Goal: Information Seeking & Learning: Find specific fact

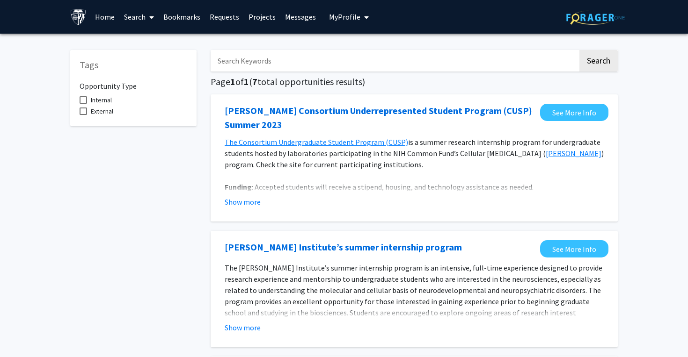
click at [304, 17] on link "Messages" at bounding box center [300, 16] width 40 height 33
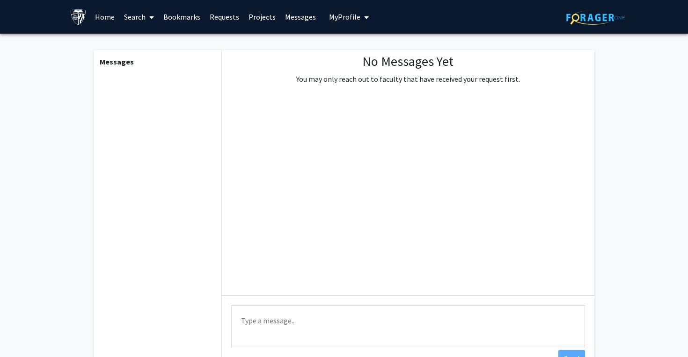
click at [274, 20] on link "Projects" at bounding box center [262, 16] width 36 height 33
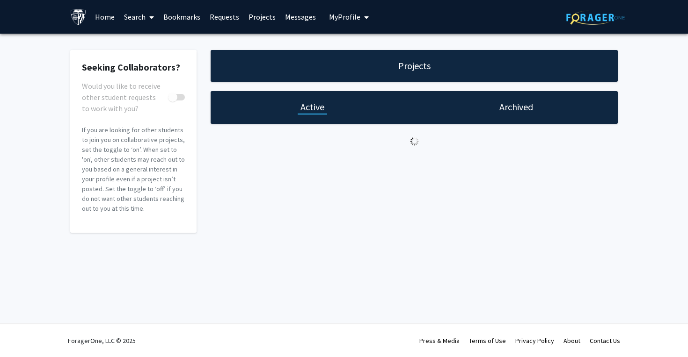
checkbox input "true"
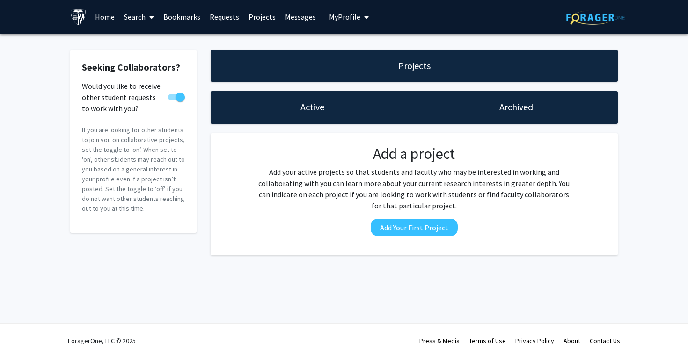
click at [220, 26] on link "Requests" at bounding box center [224, 16] width 39 height 33
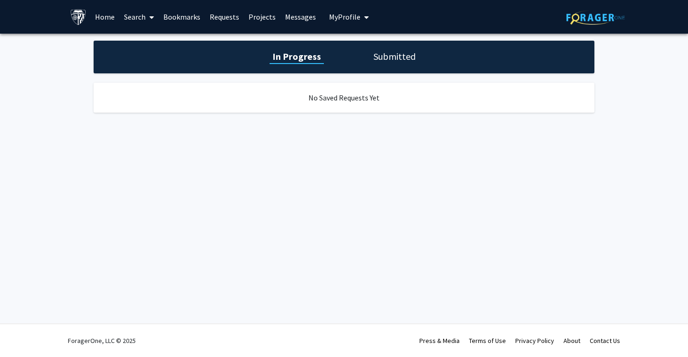
click at [172, 18] on link "Bookmarks" at bounding box center [182, 16] width 46 height 33
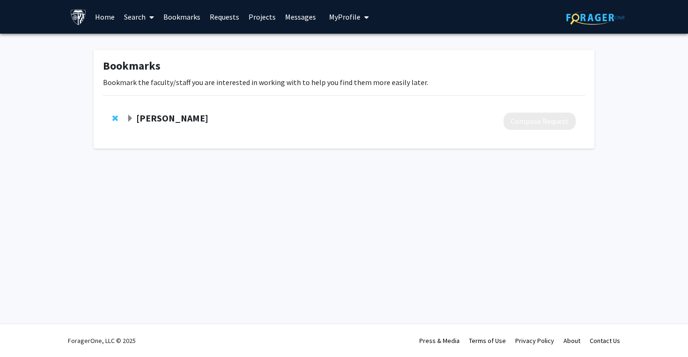
click at [140, 20] on link "Search" at bounding box center [138, 16] width 39 height 33
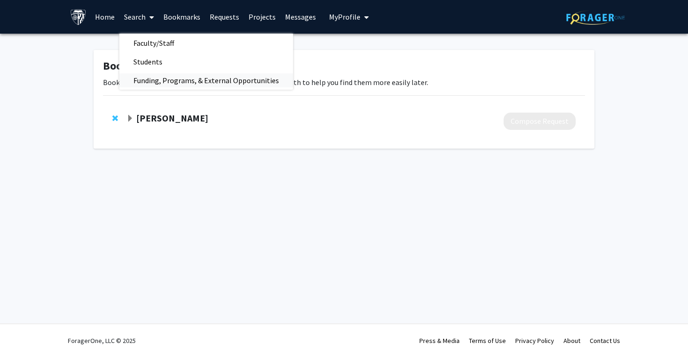
click at [167, 83] on span "Funding, Programs, & External Opportunities" at bounding box center [206, 80] width 174 height 19
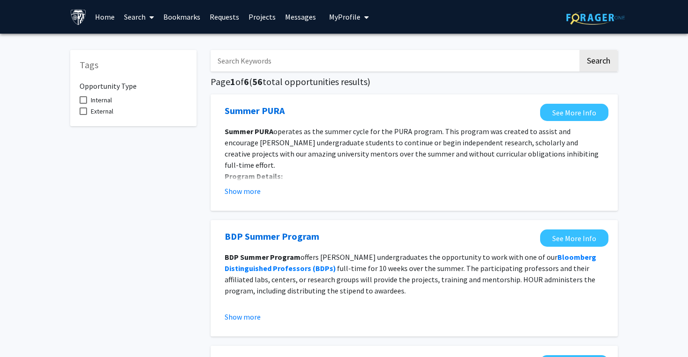
click at [134, 20] on link "Search" at bounding box center [138, 16] width 39 height 33
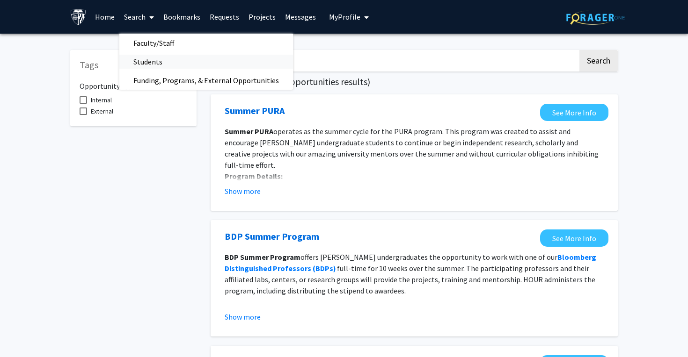
click at [142, 55] on span "Students" at bounding box center [147, 61] width 57 height 19
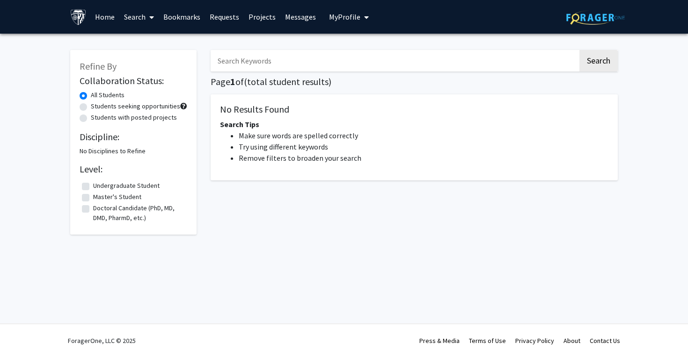
click at [142, 22] on link "Search" at bounding box center [138, 16] width 39 height 33
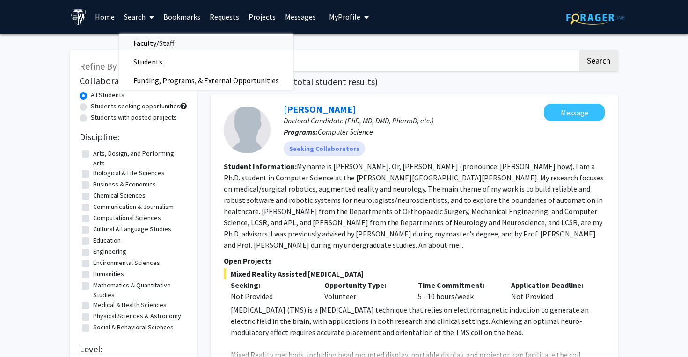
click at [145, 37] on span "Faculty/Staff" at bounding box center [153, 43] width 69 height 19
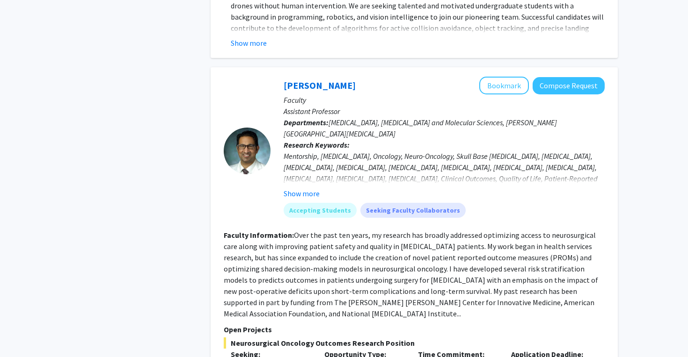
scroll to position [3344, 0]
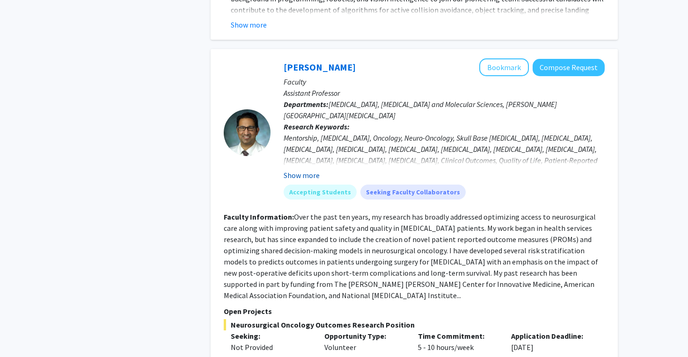
click at [311, 170] on button "Show more" at bounding box center [302, 175] width 36 height 11
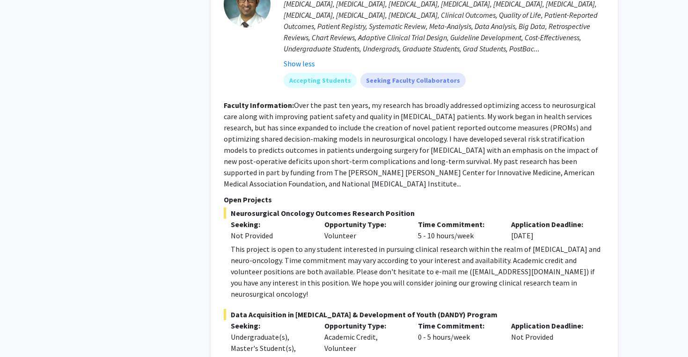
scroll to position [3491, 0]
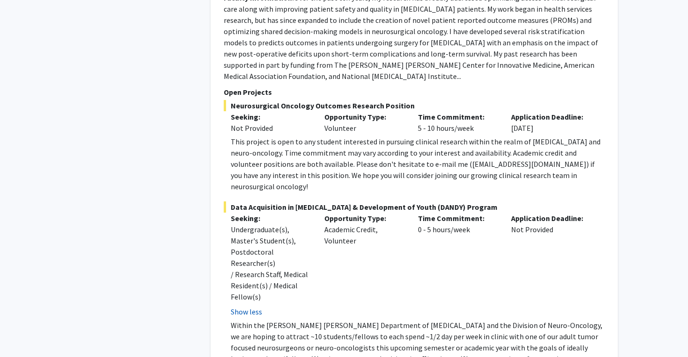
scroll to position [3613, 0]
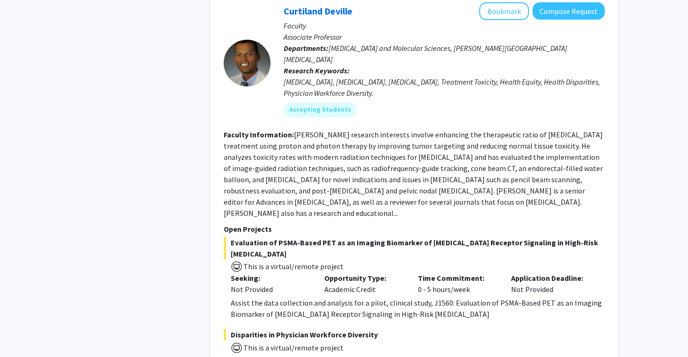
scroll to position [4668, 0]
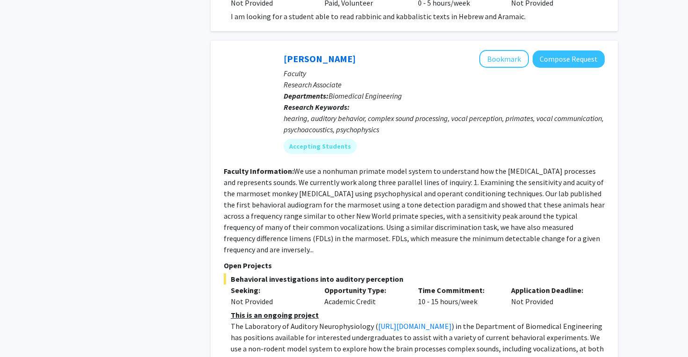
scroll to position [1205, 0]
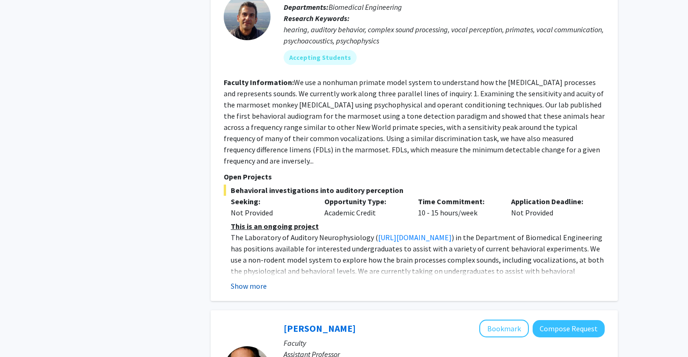
click at [241, 281] on button "Show more" at bounding box center [249, 286] width 36 height 11
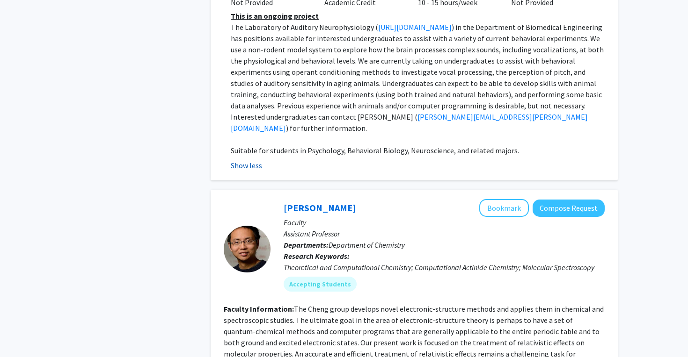
scroll to position [1595, 0]
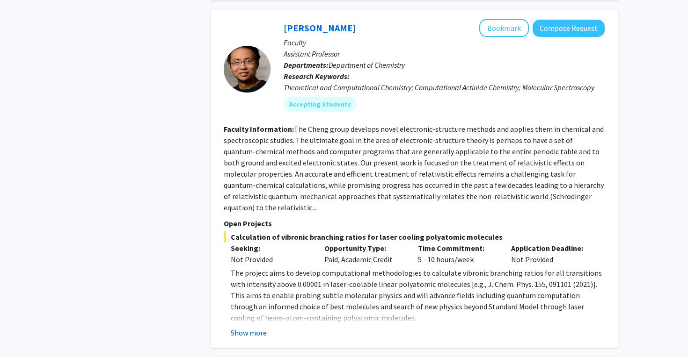
click at [251, 328] on button "Show more" at bounding box center [249, 333] width 36 height 11
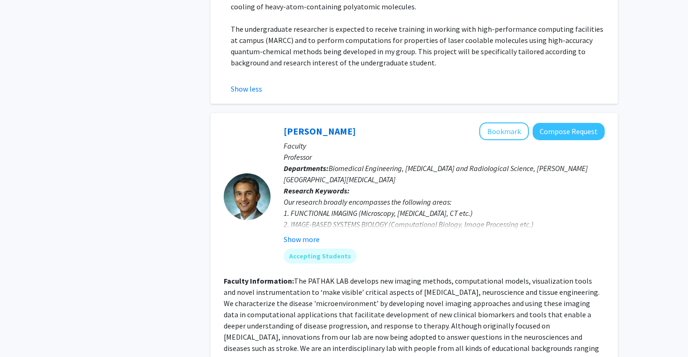
scroll to position [1925, 0]
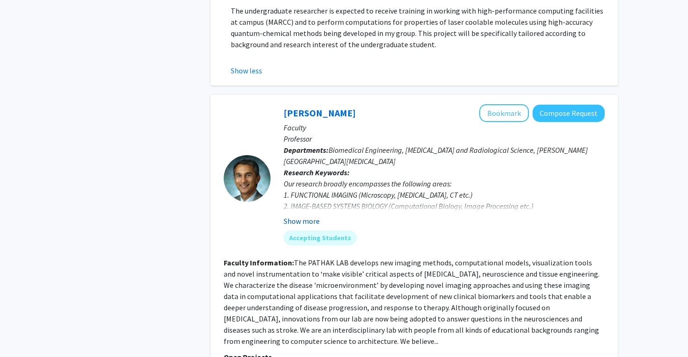
click at [293, 216] on button "Show more" at bounding box center [302, 221] width 36 height 11
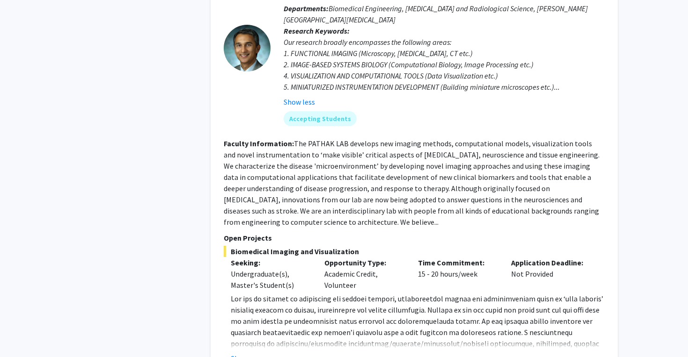
scroll to position [2068, 0]
click at [258, 320] on div "[PERSON_NAME] Bookmark Compose Request Faculty Professor Departments: Biomedica…" at bounding box center [414, 163] width 407 height 421
click at [257, 353] on button "Show more" at bounding box center [249, 358] width 36 height 11
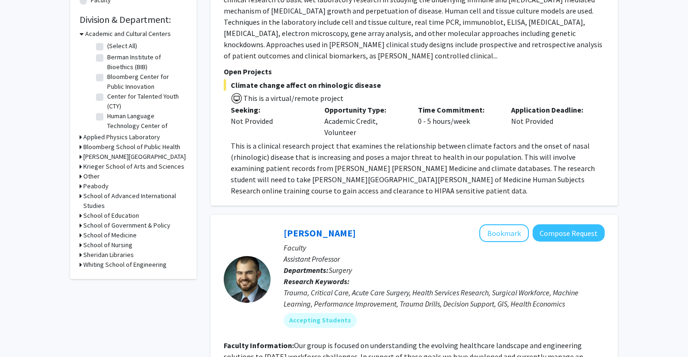
scroll to position [298, 0]
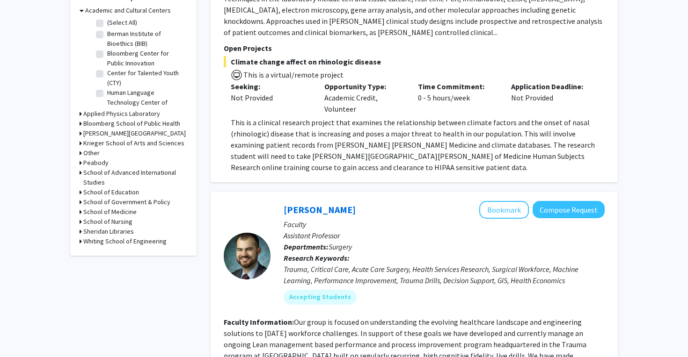
click at [150, 240] on h3 "Whiting School of Engineering" at bounding box center [124, 242] width 83 height 10
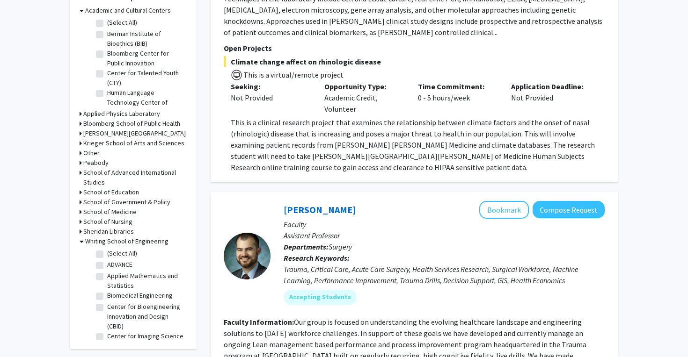
click at [107, 306] on label "Center for Bioengineering Innovation and Design (CBID)" at bounding box center [146, 316] width 78 height 29
click at [107, 306] on input "Center for Bioengineering Innovation and Design (CBID)" at bounding box center [110, 305] width 6 height 6
checkbox input "true"
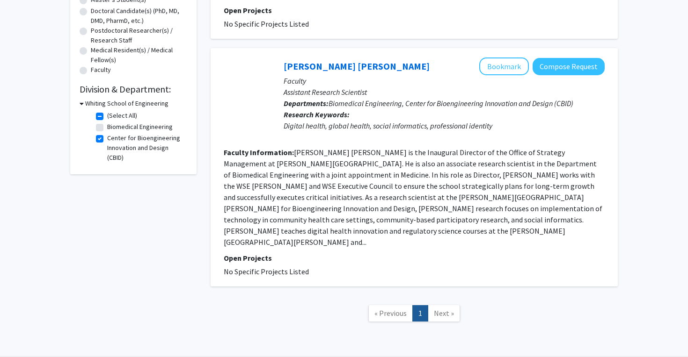
scroll to position [226, 0]
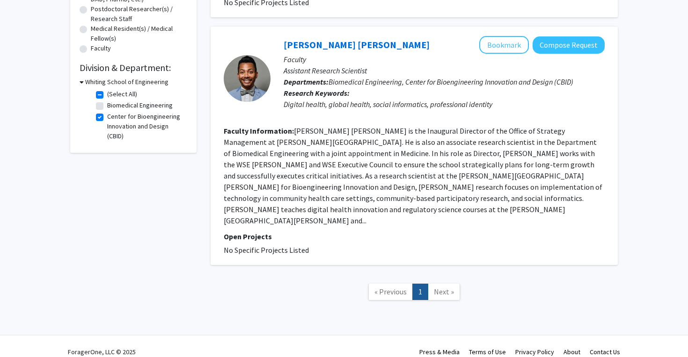
click at [107, 106] on label "Biomedical Engineering" at bounding box center [140, 106] width 66 height 10
click at [107, 106] on input "Biomedical Engineering" at bounding box center [110, 104] width 6 height 6
checkbox input "true"
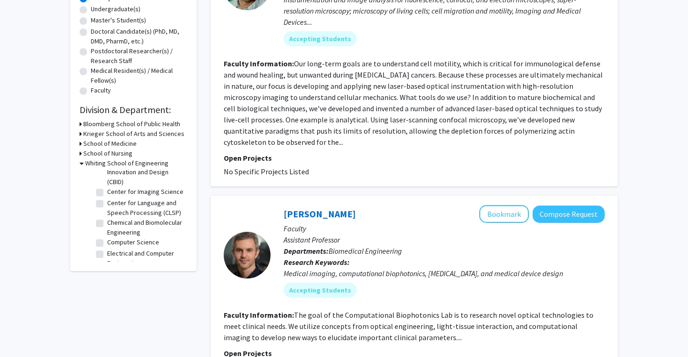
scroll to position [76, 0]
click at [107, 215] on label "Chemical and Biomolecular Engineering" at bounding box center [146, 219] width 78 height 20
click at [107, 215] on input "Chemical and Biomolecular Engineering" at bounding box center [110, 212] width 6 height 6
checkbox input "true"
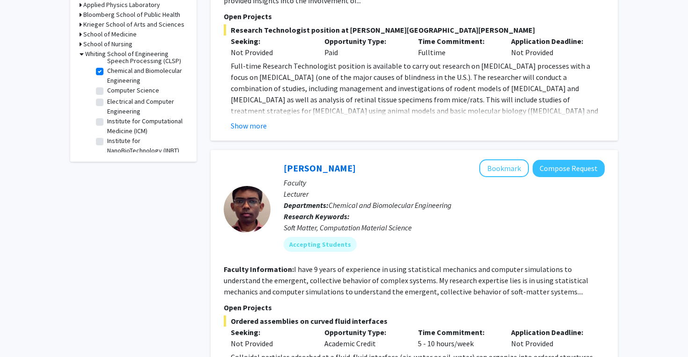
scroll to position [105, 0]
click at [107, 95] on label "Computer Science" at bounding box center [133, 95] width 52 height 10
click at [107, 95] on input "Computer Science" at bounding box center [110, 93] width 6 height 6
checkbox input "true"
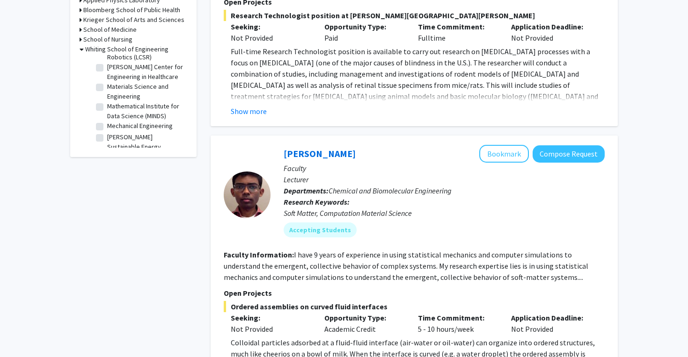
scroll to position [267, 0]
click at [107, 103] on label "Mathematical Institute for Data Science (MINDS)" at bounding box center [146, 111] width 78 height 20
click at [107, 103] on input "Mathematical Institute for Data Science (MINDS)" at bounding box center [110, 104] width 6 height 6
checkbox input "true"
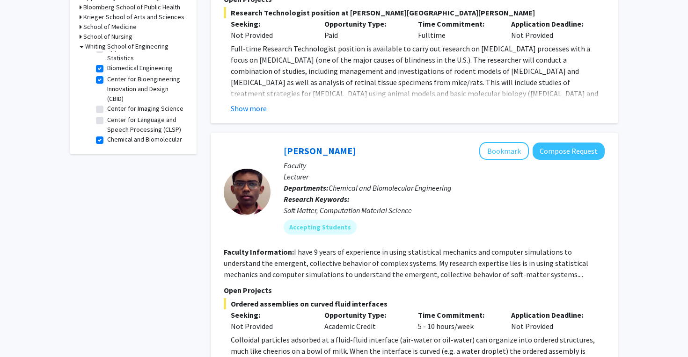
scroll to position [35, 0]
click at [107, 108] on label "Center for Imaging Science" at bounding box center [145, 107] width 76 height 10
click at [107, 108] on input "Center for Imaging Science" at bounding box center [110, 105] width 6 height 6
checkbox input "true"
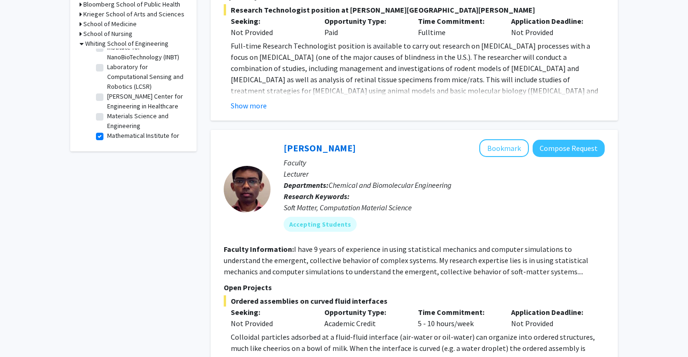
scroll to position [228, 0]
click at [107, 103] on label "[PERSON_NAME] Center for Engineering in Healthcare" at bounding box center [146, 105] width 78 height 20
click at [107, 102] on input "[PERSON_NAME] Center for Engineering in Healthcare" at bounding box center [110, 98] width 6 height 6
checkbox input "true"
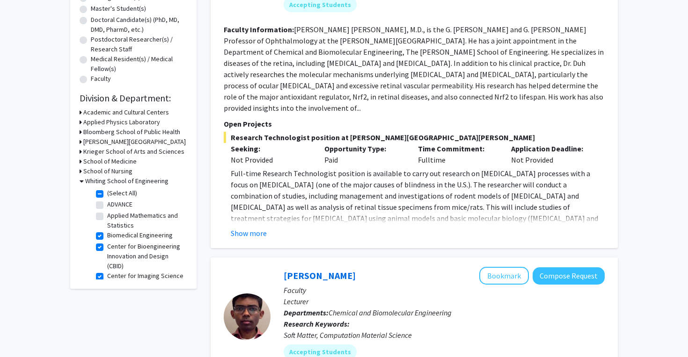
scroll to position [185, 0]
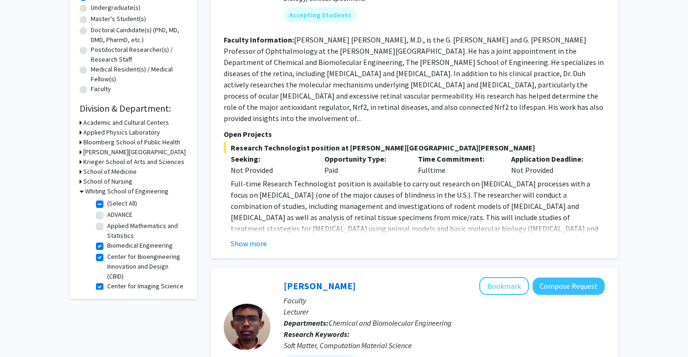
click at [82, 174] on div "School of Medicine" at bounding box center [134, 172] width 108 height 10
click at [80, 173] on icon at bounding box center [81, 172] width 2 height 10
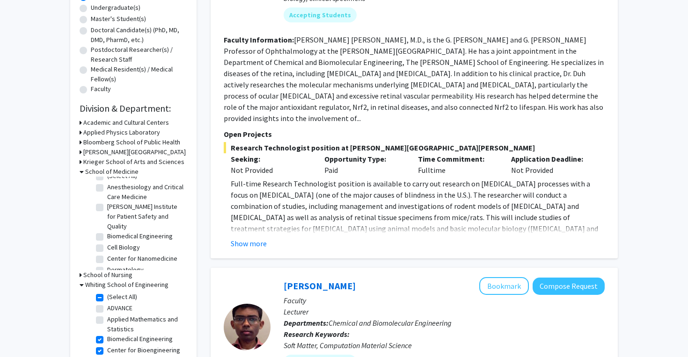
scroll to position [9, 0]
click at [107, 231] on label "Biomedical Engineering" at bounding box center [140, 236] width 66 height 10
click at [107, 231] on input "Biomedical Engineering" at bounding box center [110, 234] width 6 height 6
checkbox input "true"
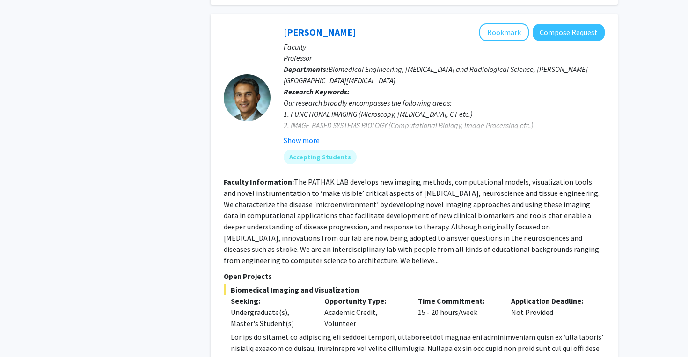
scroll to position [1393, 0]
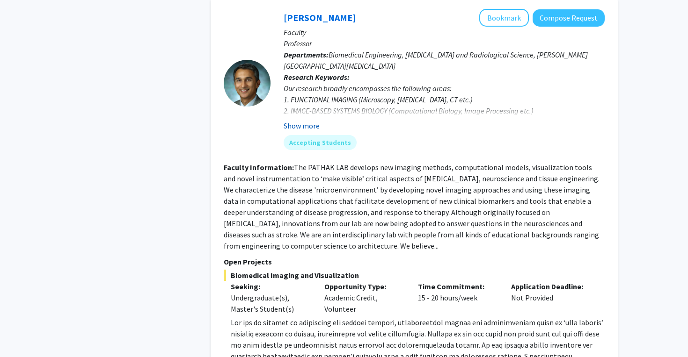
click at [297, 120] on button "Show more" at bounding box center [302, 125] width 36 height 11
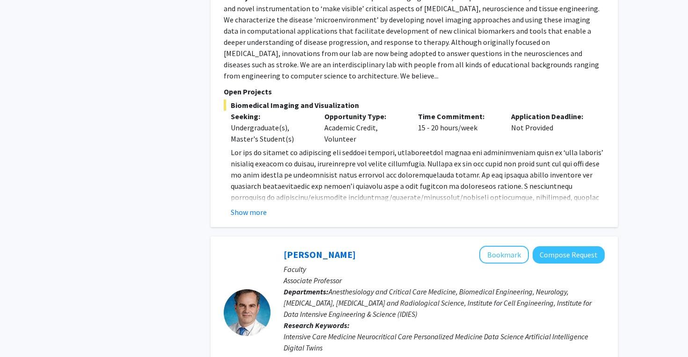
scroll to position [1715, 0]
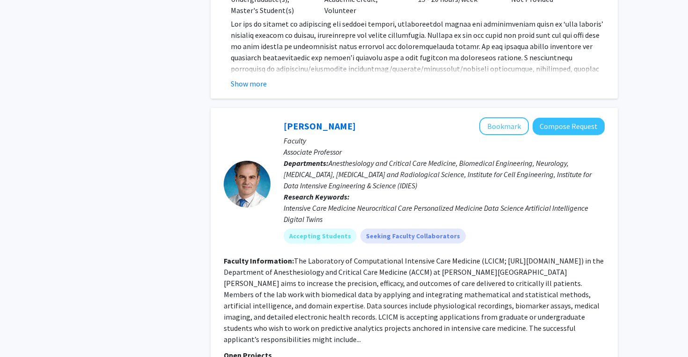
click at [245, 44] on fg-read-more "[DOMAIN_NAME] ) to [PERSON_NAME] at [EMAIL_ADDRESS][DOMAIN_NAME] . Show more" at bounding box center [414, 53] width 381 height 71
click at [246, 78] on button "Show more" at bounding box center [249, 83] width 36 height 11
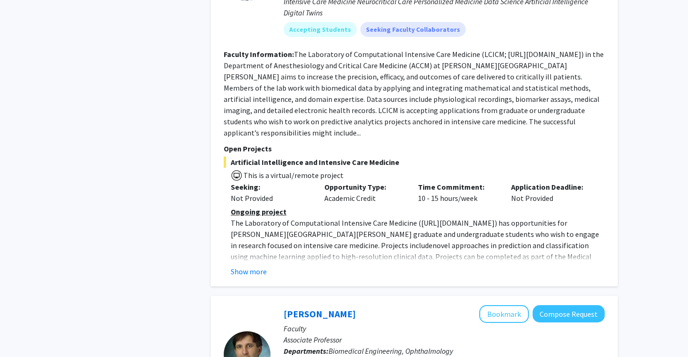
scroll to position [1998, 0]
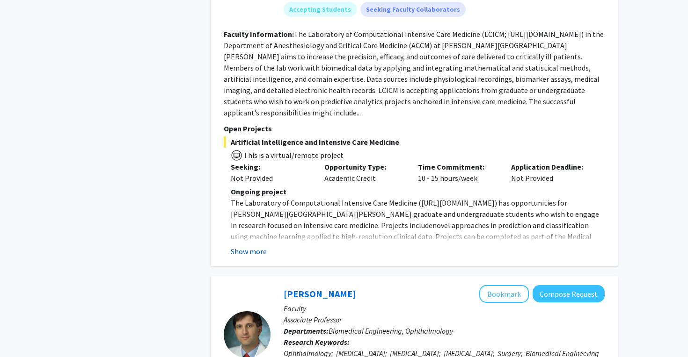
click at [258, 246] on button "Show more" at bounding box center [249, 251] width 36 height 11
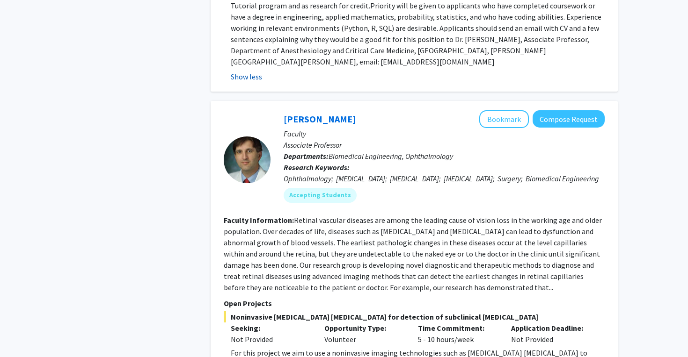
scroll to position [2317, 0]
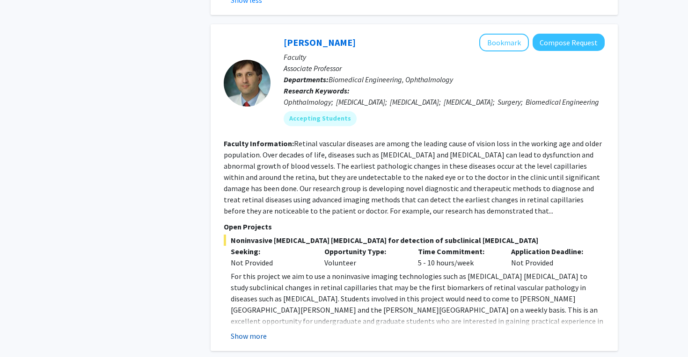
click at [247, 331] on button "Show more" at bounding box center [249, 336] width 36 height 11
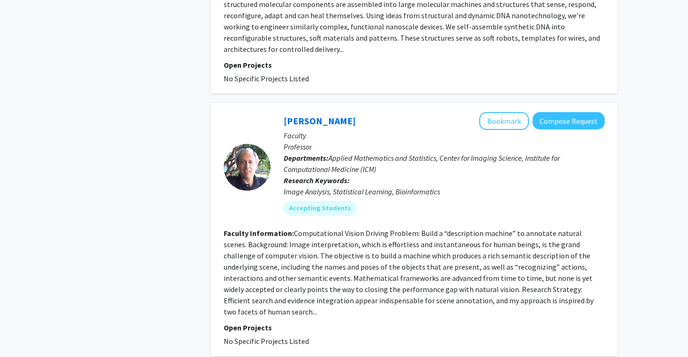
scroll to position [3670, 0]
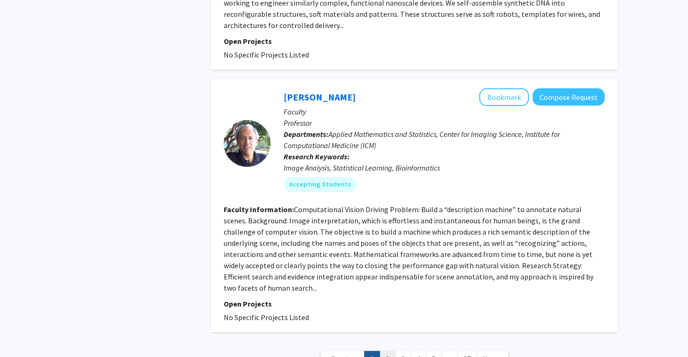
click at [388, 351] on link "2" at bounding box center [387, 359] width 16 height 16
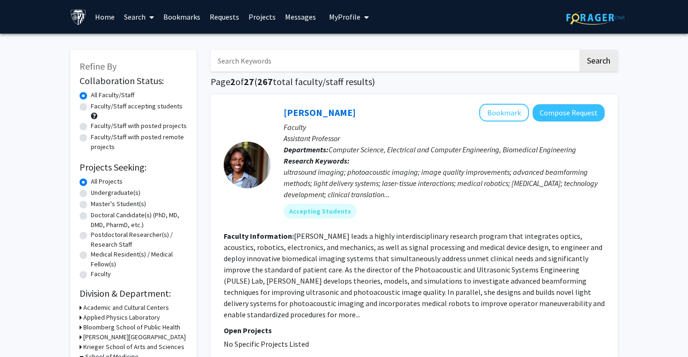
click at [497, 71] on input "Search Keywords" at bounding box center [394, 61] width 367 height 22
type input "[PERSON_NAME]"
click at [579, 50] on button "Search" at bounding box center [598, 61] width 38 height 22
checkbox input "false"
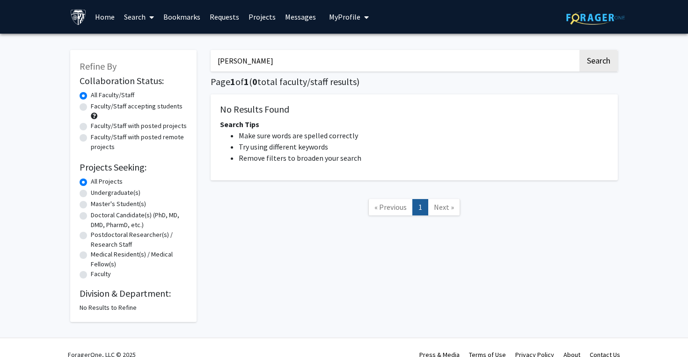
drag, startPoint x: 247, startPoint y: 59, endPoint x: 164, endPoint y: 58, distance: 82.3
click at [164, 59] on div "Refine By Collaboration Status: Collaboration Status All Faculty/Staff Collabor…" at bounding box center [343, 182] width 561 height 282
